Goal: Task Accomplishment & Management: Use online tool/utility

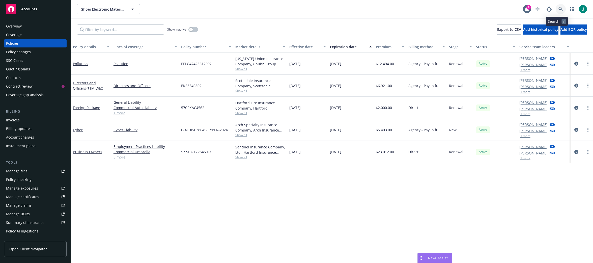
click at [559, 9] on icon at bounding box center [561, 9] width 4 height 4
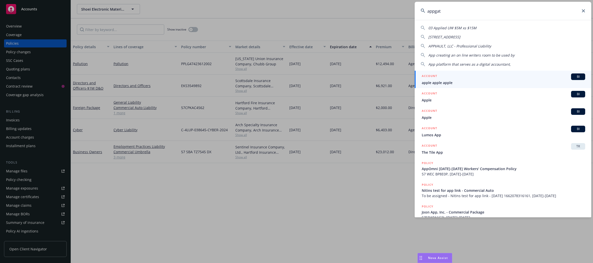
type input "appgate"
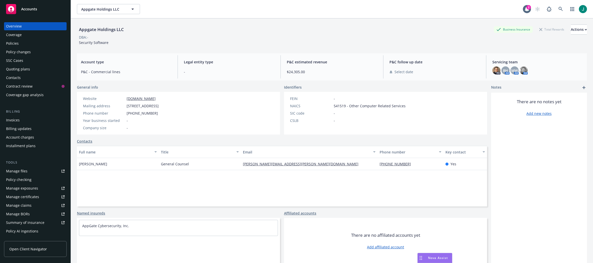
click at [27, 44] on div "Policies" at bounding box center [35, 43] width 59 height 8
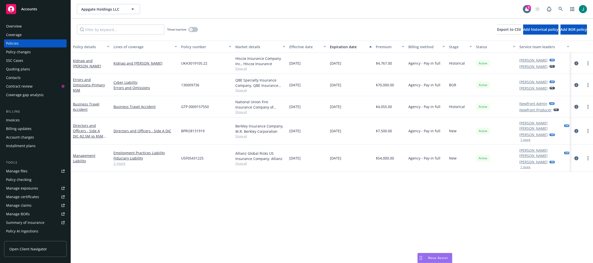
click at [321, 189] on div "Policy details Lines of coverage Policy number Market details Effective date Ex…" at bounding box center [332, 152] width 522 height 222
click at [577, 64] on icon "circleInformation" at bounding box center [577, 63] width 4 height 4
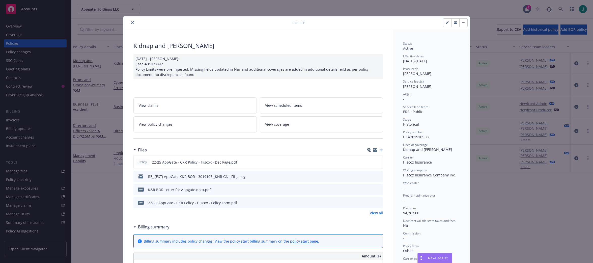
drag, startPoint x: 132, startPoint y: 23, endPoint x: 137, endPoint y: 22, distance: 4.9
click at [132, 23] on button "close" at bounding box center [132, 23] width 6 height 6
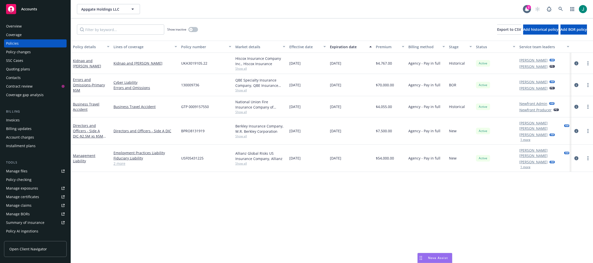
click at [432, 196] on div "Policy details Lines of coverage Policy number Market details Effective date Ex…" at bounding box center [332, 152] width 522 height 222
click at [182, 193] on div "Policy details Lines of coverage Policy number Market details Effective date Ex…" at bounding box center [332, 152] width 522 height 222
click at [577, 63] on icon "circleInformation" at bounding box center [577, 63] width 4 height 4
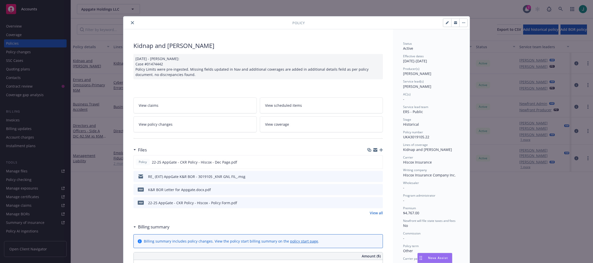
scroll to position [15, 0]
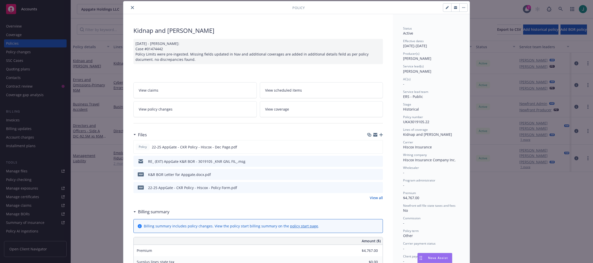
click at [446, 7] on icon "button" at bounding box center [447, 7] width 3 height 3
select select "HISTORICAL"
select select "other"
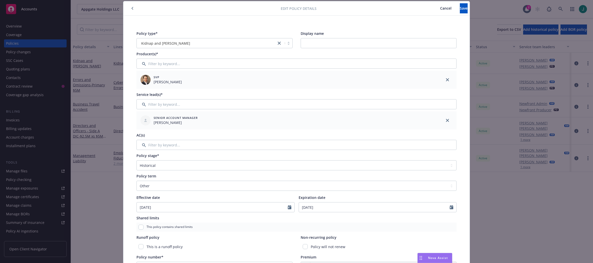
click at [160, 115] on div "Senior Account Manager [PERSON_NAME]" at bounding box center [288, 120] width 298 height 14
click at [156, 165] on select "Select policy stage Historical New New BOR BOR Renewal Non payment" at bounding box center [297, 165] width 320 height 10
select select "BOR"
click at [137, 160] on select "Select policy stage Historical New New BOR BOR Renewal Non payment" at bounding box center [297, 165] width 320 height 10
click at [460, 11] on button "Save" at bounding box center [464, 8] width 8 height 10
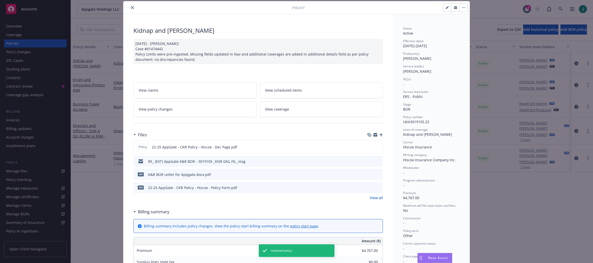
click at [133, 7] on button "close" at bounding box center [132, 8] width 6 height 6
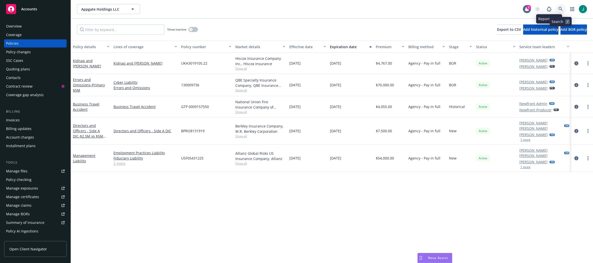
click at [557, 8] on link at bounding box center [561, 9] width 10 height 10
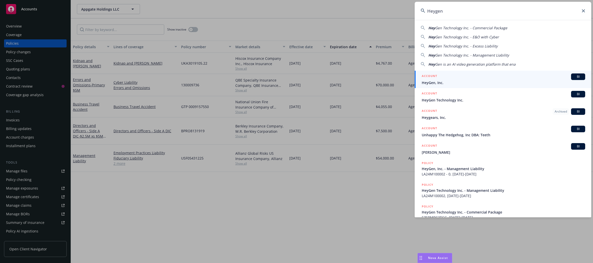
type input "Heygen"
click at [473, 80] on span "HeyGen, Inc." at bounding box center [504, 82] width 164 height 5
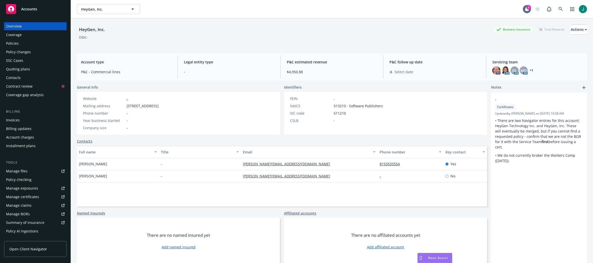
click at [21, 45] on div "Policies" at bounding box center [35, 43] width 59 height 8
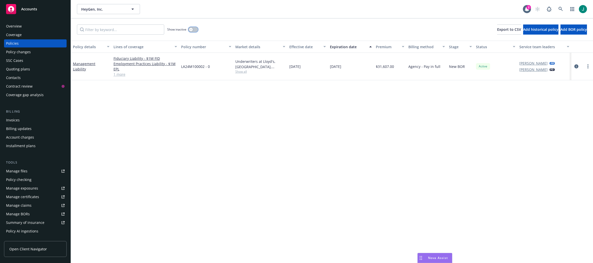
click at [192, 30] on icon "button" at bounding box center [191, 30] width 2 height 2
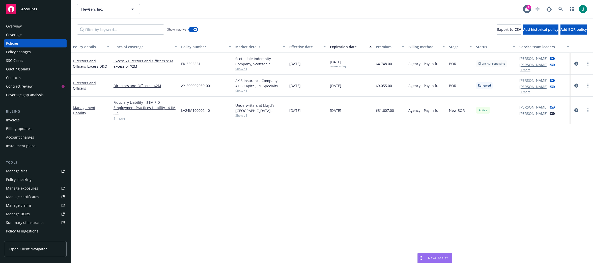
click at [523, 69] on button "1 more" at bounding box center [526, 69] width 10 height 3
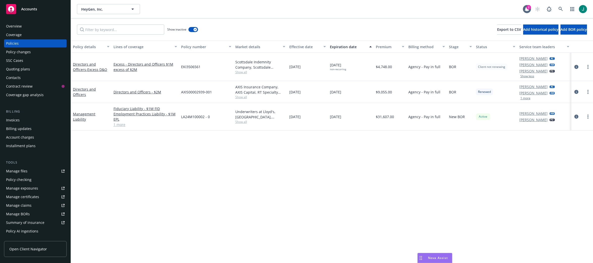
click at [319, 132] on div "Policy details Lines of coverage Policy number Market details Effective date Ex…" at bounding box center [332, 152] width 522 height 222
click at [560, 7] on icon at bounding box center [561, 9] width 5 height 5
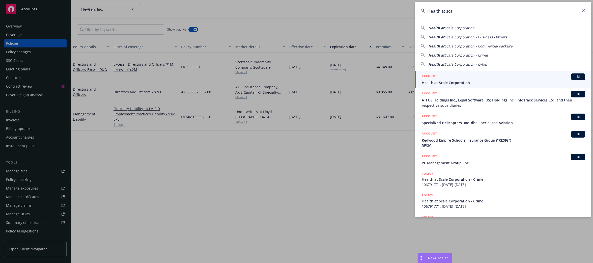
type input "Health at scal"
click at [461, 83] on span "Health at Scale Corporation" at bounding box center [504, 82] width 164 height 5
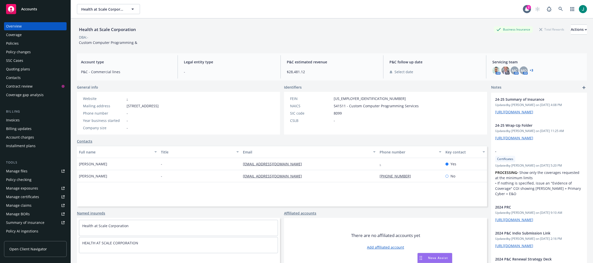
click at [25, 43] on div "Policies" at bounding box center [35, 43] width 59 height 8
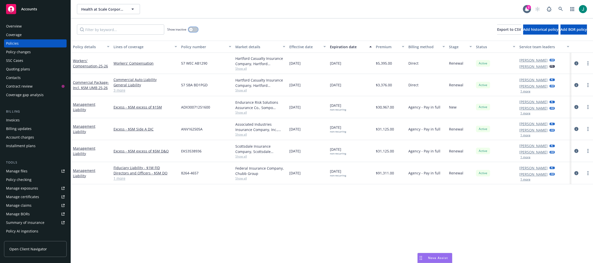
click at [192, 29] on icon "button" at bounding box center [191, 30] width 2 height 2
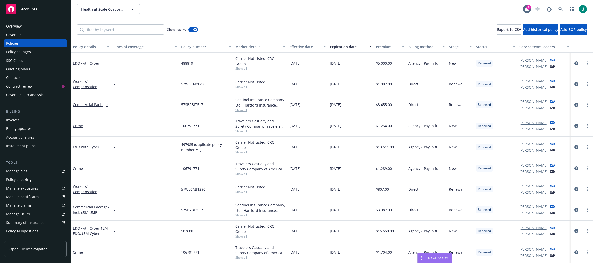
click at [342, 47] on div "Expiration date" at bounding box center [348, 46] width 36 height 5
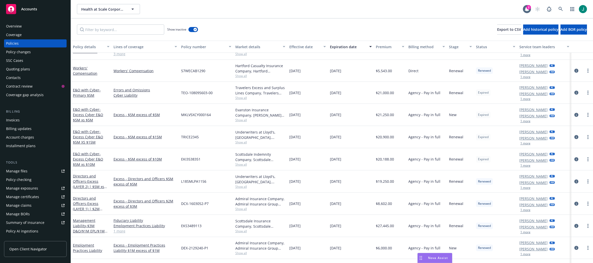
scroll to position [202, 0]
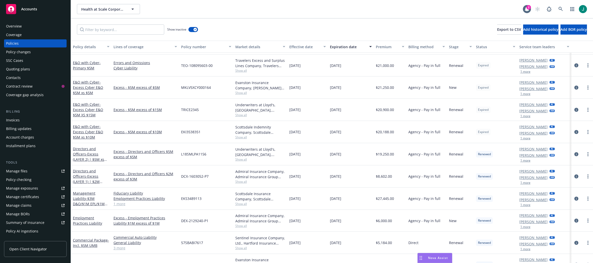
click at [314, 121] on div "[DATE]" at bounding box center [307, 132] width 41 height 22
click at [105, 30] on input "Filter by keyword..." at bounding box center [120, 29] width 87 height 10
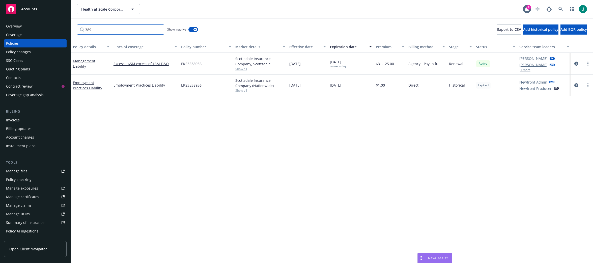
scroll to position [0, 0]
type input "389"
click at [404, 73] on div "$31,125.00" at bounding box center [390, 64] width 33 height 22
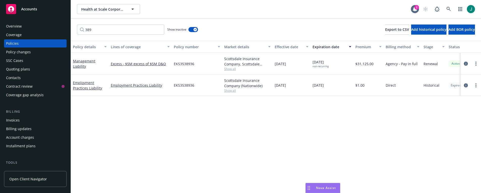
click at [323, 187] on span "Nova Assist" at bounding box center [326, 188] width 20 height 4
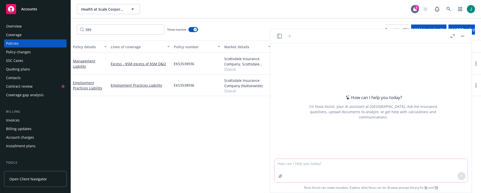
click at [295, 164] on textarea at bounding box center [371, 170] width 193 height 23
type textarea "P"
click at [465, 36] on button "button" at bounding box center [463, 36] width 6 height 6
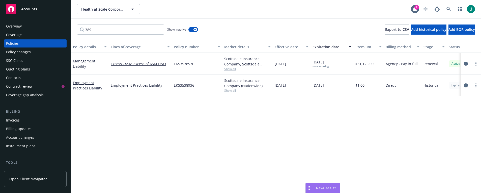
click at [29, 9] on span "Accounts" at bounding box center [29, 9] width 16 height 4
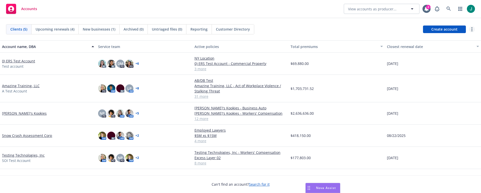
click at [473, 30] on icon "more" at bounding box center [472, 29] width 1 height 4
click at [437, 48] on link "Bulk update policy servicing teams" at bounding box center [433, 50] width 84 height 10
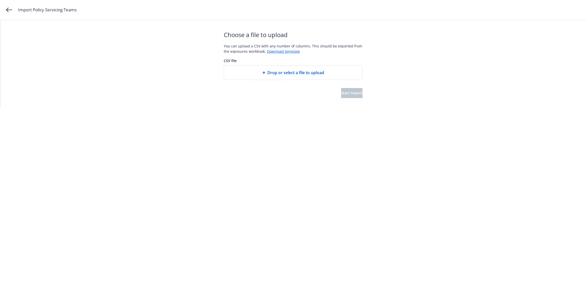
click at [305, 73] on span "Drop or select a file to upload" at bounding box center [296, 73] width 57 height 6
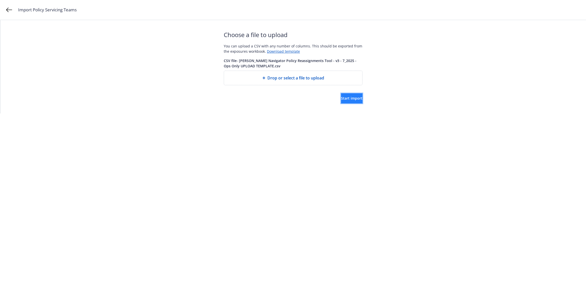
click at [348, 98] on span "Start import" at bounding box center [351, 98] width 21 height 5
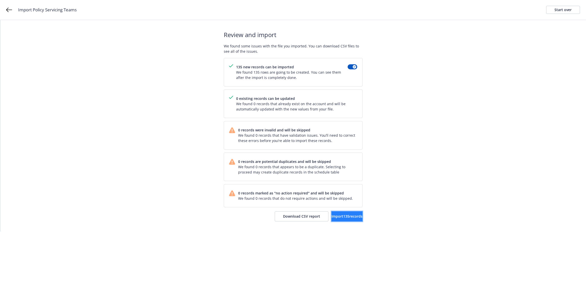
click at [332, 217] on span "Import 135 records" at bounding box center [347, 216] width 31 height 5
click at [384, 31] on div "Import complete Your records were successfully imported into your accounts. You…" at bounding box center [293, 126] width 586 height 212
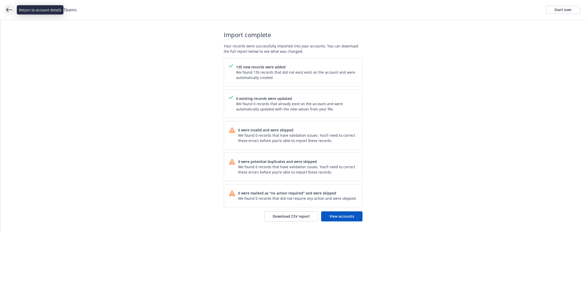
click at [7, 9] on icon at bounding box center [9, 10] width 6 height 6
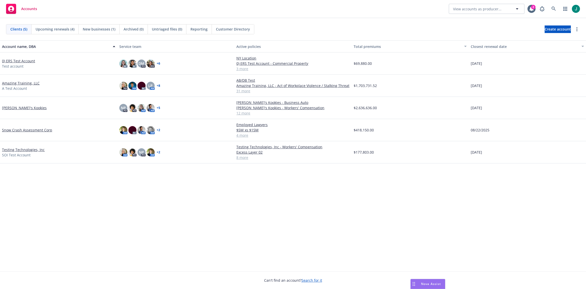
click at [49, 86] on div "Amazing Training, LLC A Test Account" at bounding box center [58, 86] width 113 height 11
